Goal: Transaction & Acquisition: Purchase product/service

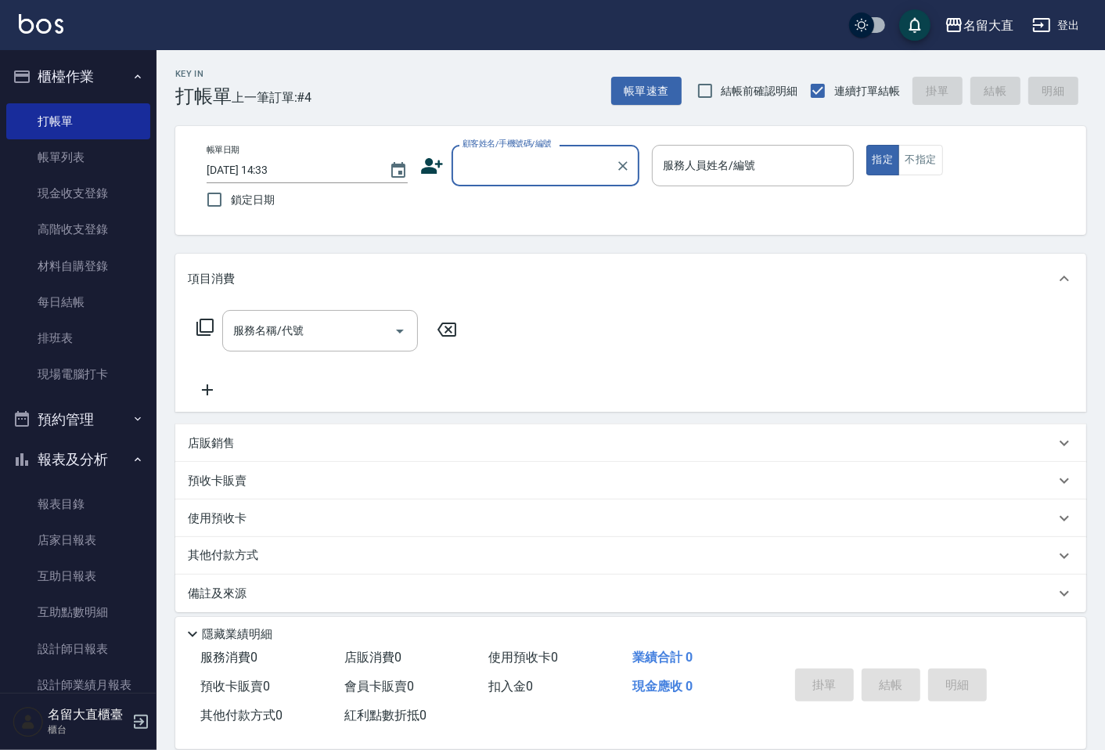
scroll to position [87, 0]
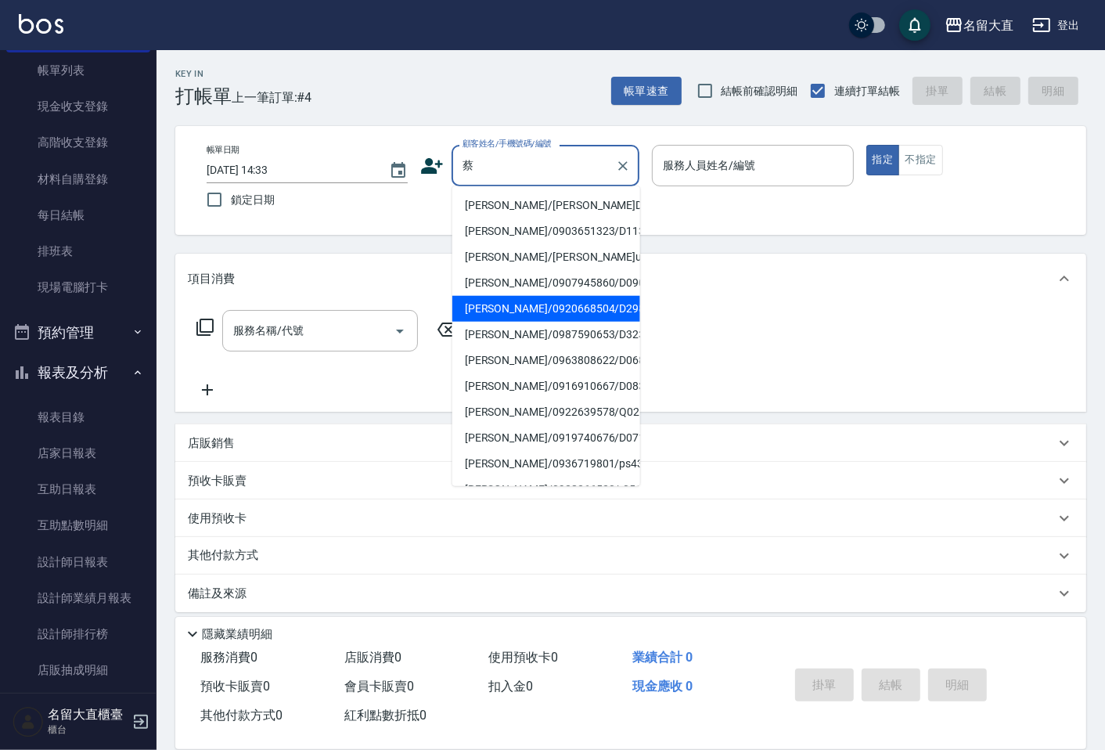
type input "[PERSON_NAME]/0920668504/D298"
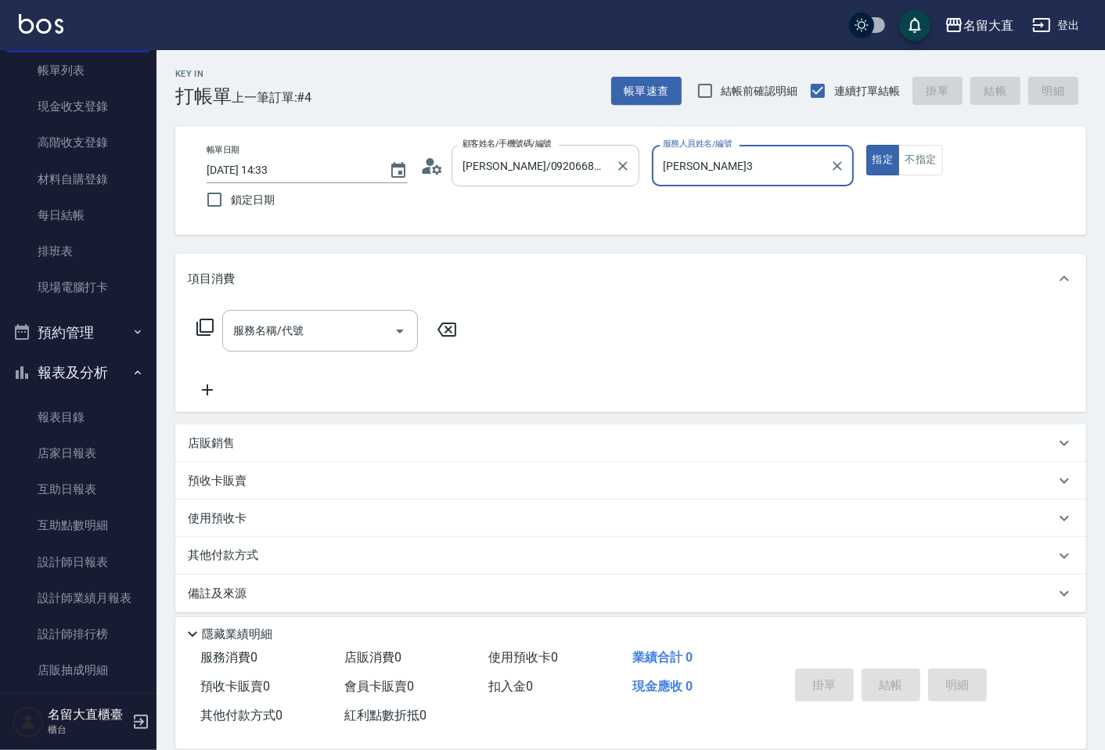
type input "[PERSON_NAME]3"
click at [866, 145] on button "指定" at bounding box center [883, 160] width 34 height 31
type button "true"
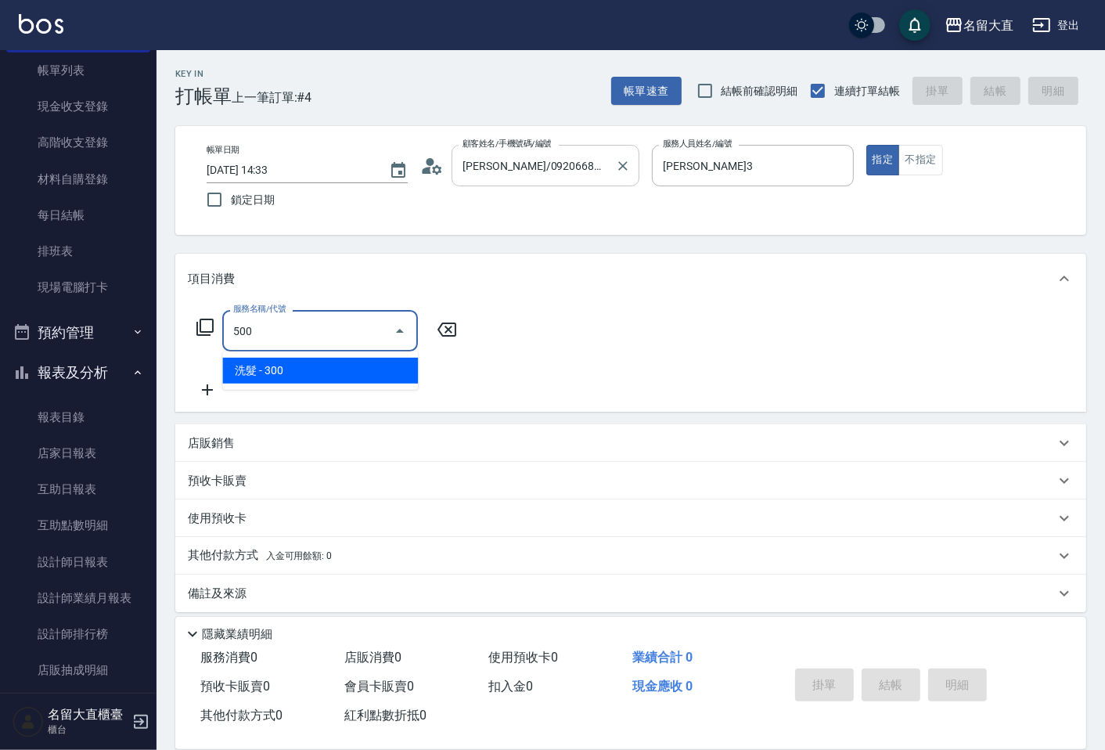
type input "洗髮(500)"
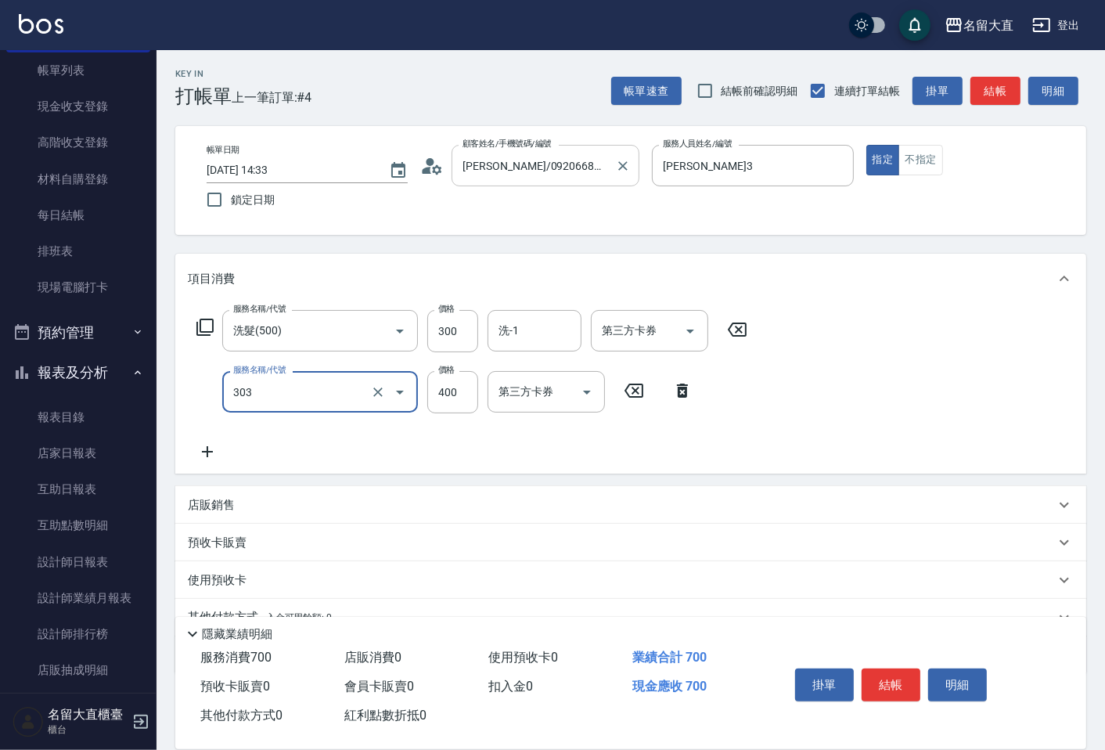
type input "剪髮(C級)(303)"
type input "350"
click at [222, 499] on p "店販銷售" at bounding box center [211, 505] width 47 height 16
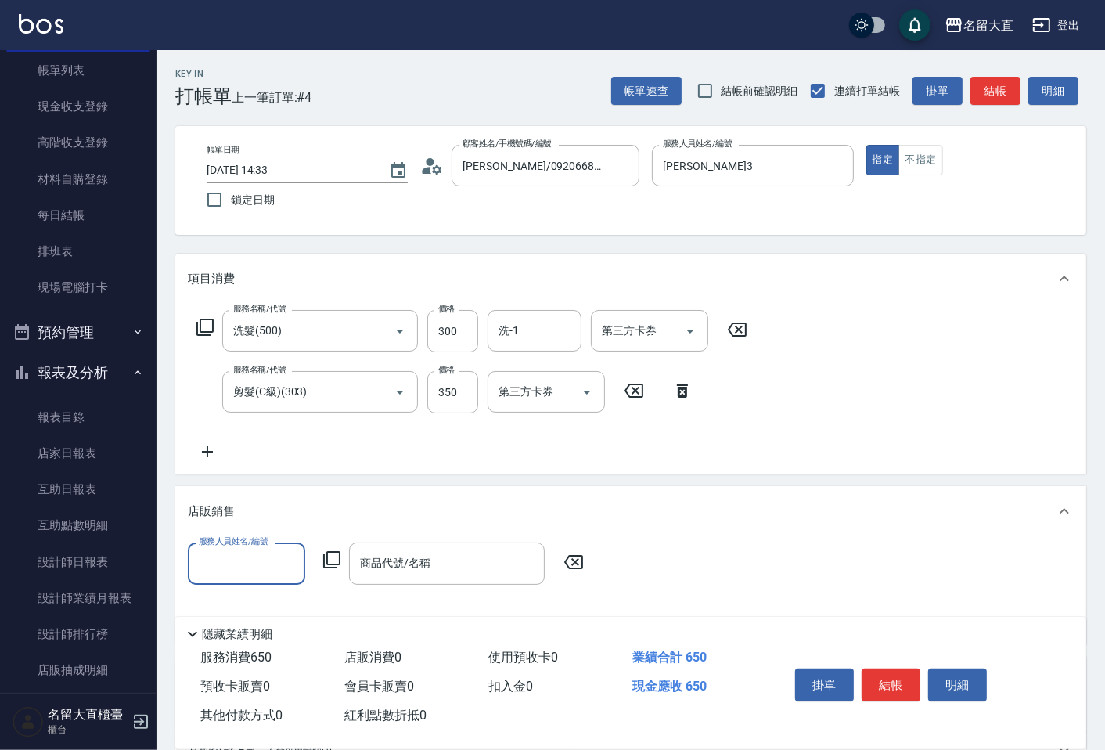
scroll to position [0, 0]
type input "[PERSON_NAME]3"
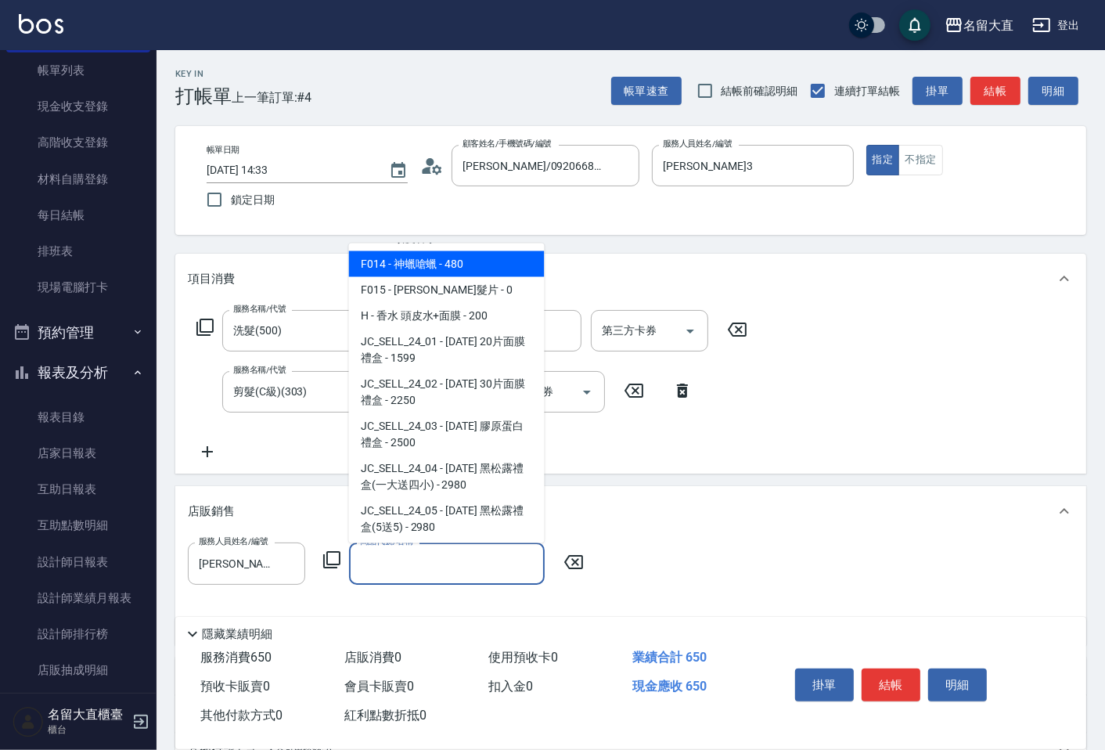
scroll to position [1360, 0]
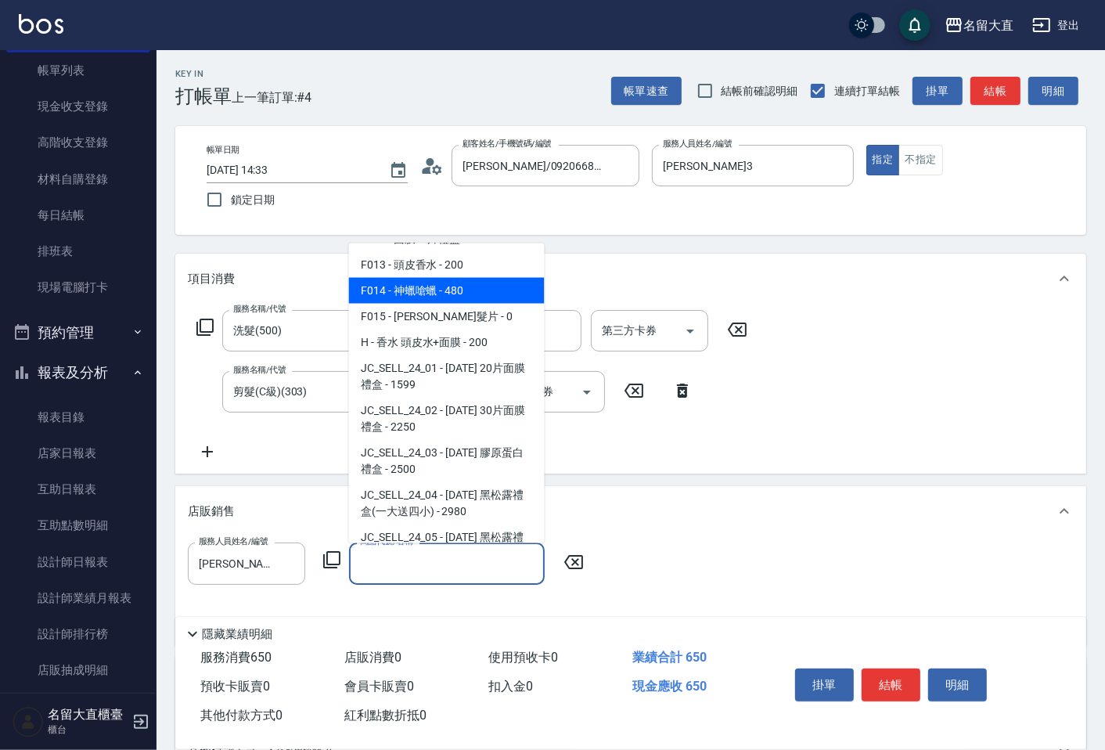
type input "神蠟嗆蠟"
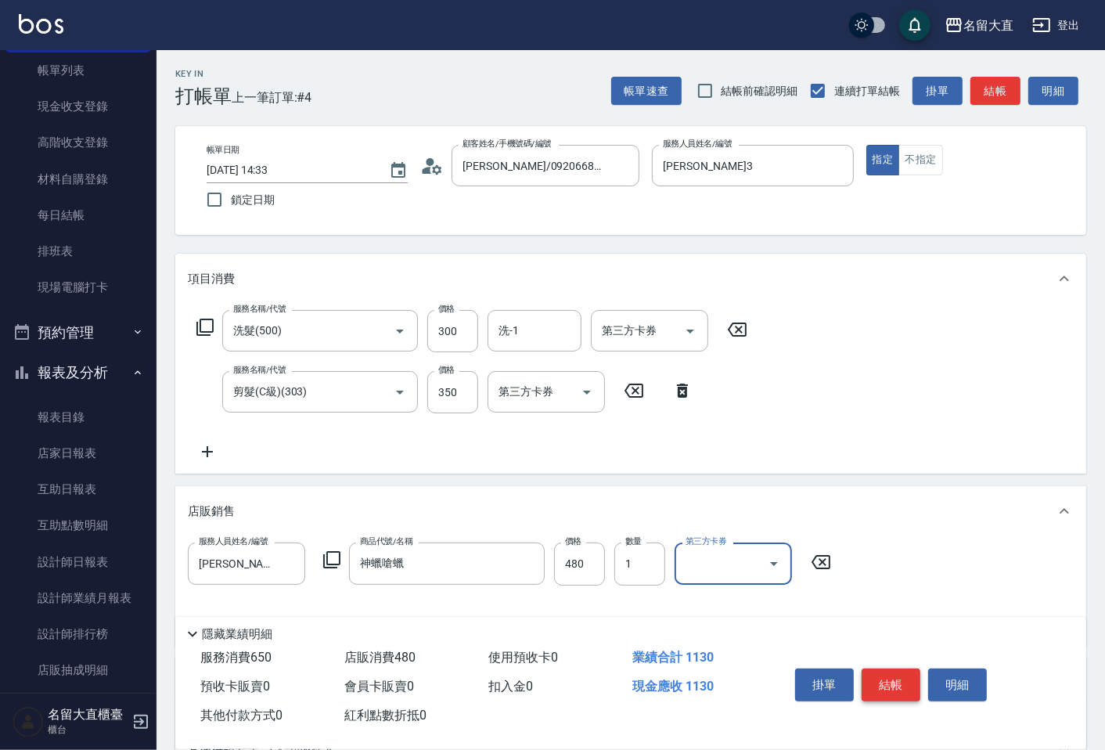
click at [911, 675] on button "結帳" at bounding box center [891, 684] width 59 height 33
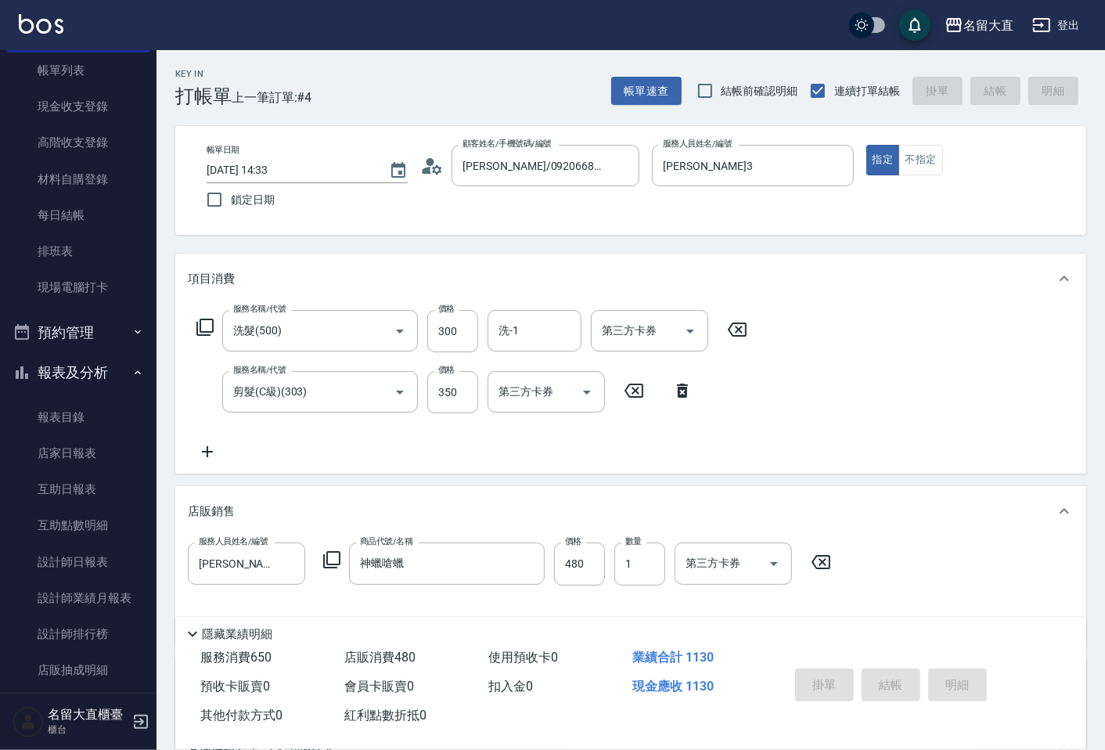
type input "[DATE] 15:44"
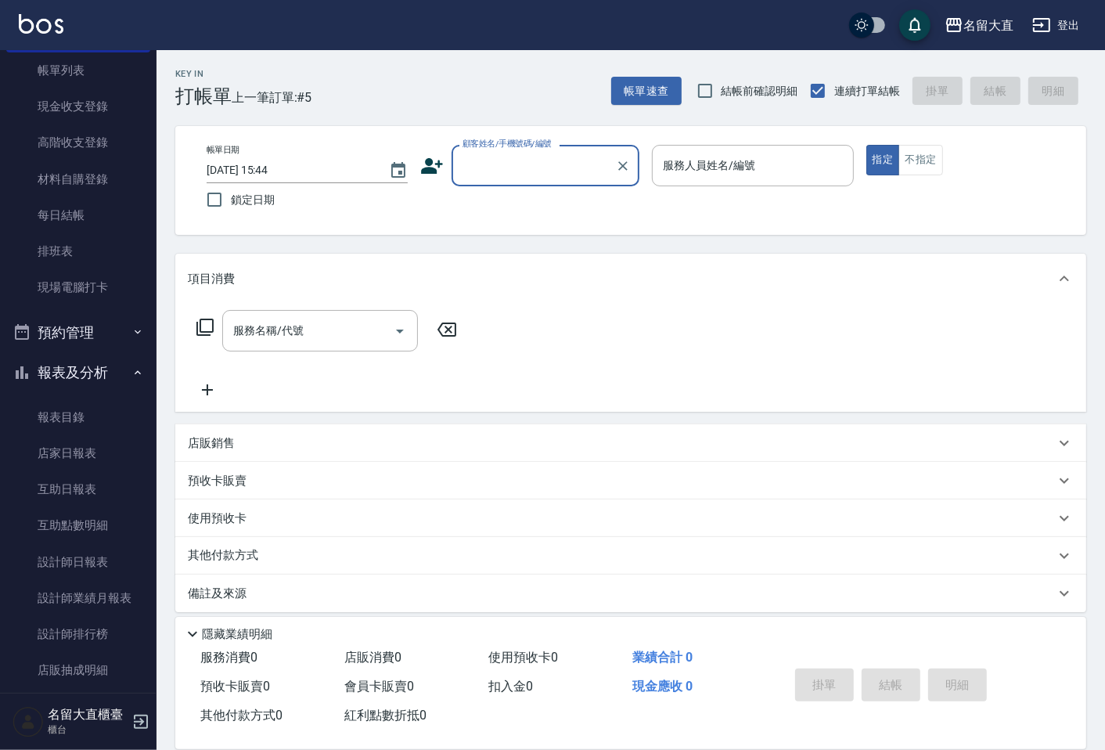
scroll to position [0, 0]
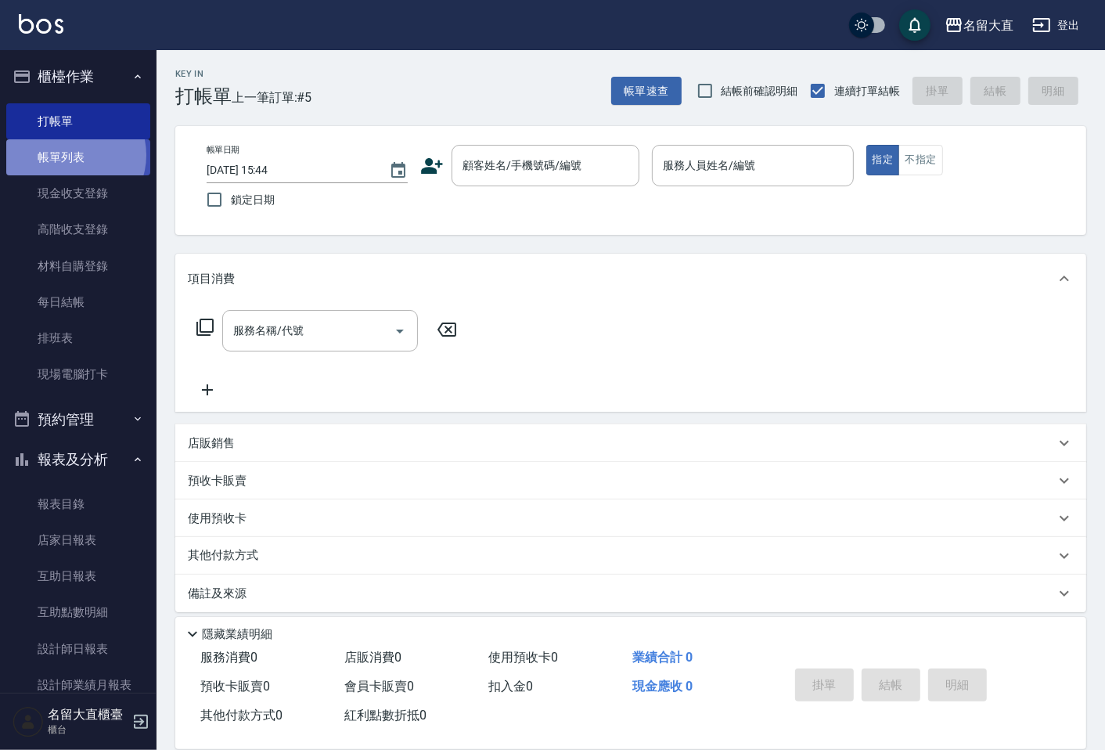
click at [70, 155] on link "帳單列表" at bounding box center [78, 157] width 144 height 36
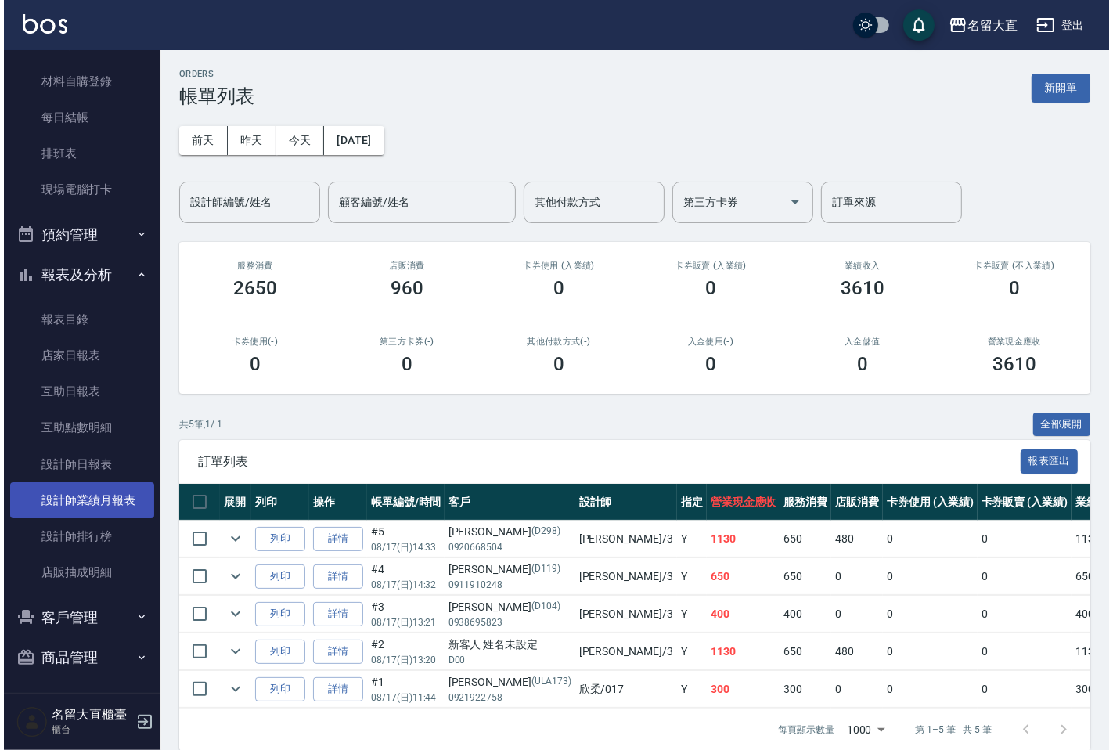
scroll to position [186, 0]
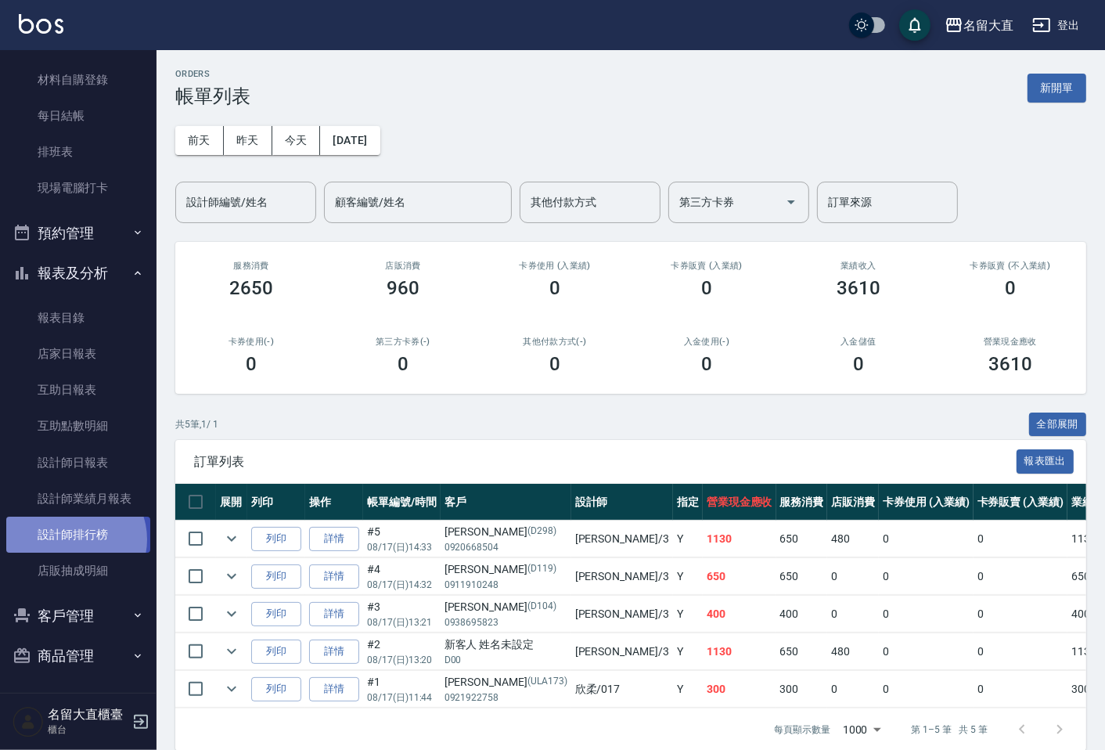
click at [73, 539] on link "設計師排行榜" at bounding box center [78, 535] width 144 height 36
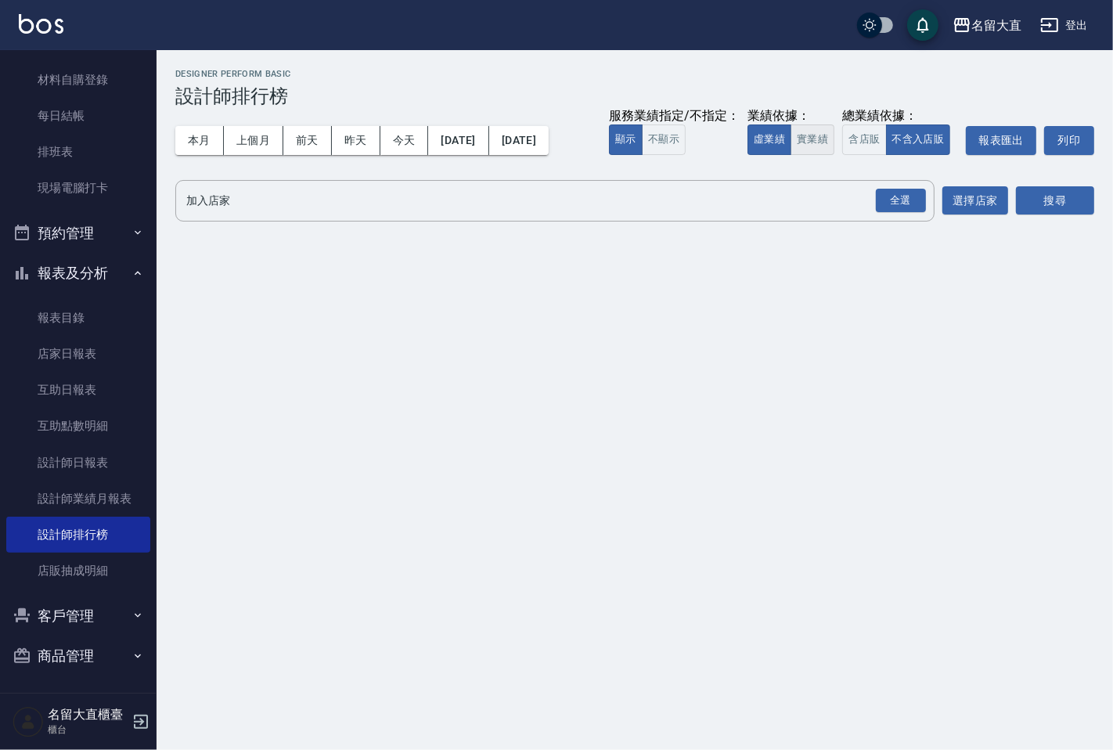
click at [830, 141] on button "實業績" at bounding box center [813, 139] width 44 height 31
click at [914, 200] on div "全選" at bounding box center [901, 201] width 50 height 24
click at [1081, 200] on button "搜尋" at bounding box center [1055, 201] width 78 height 29
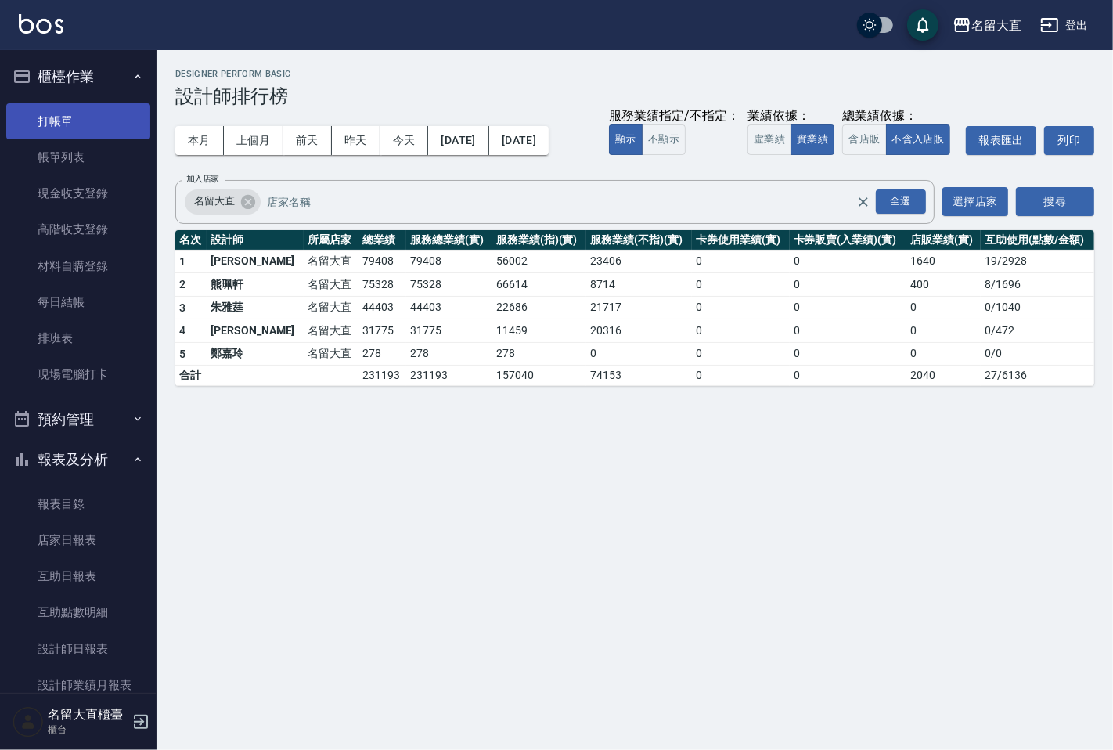
click at [100, 113] on link "打帳單" at bounding box center [78, 121] width 144 height 36
